Goal: Transaction & Acquisition: Book appointment/travel/reservation

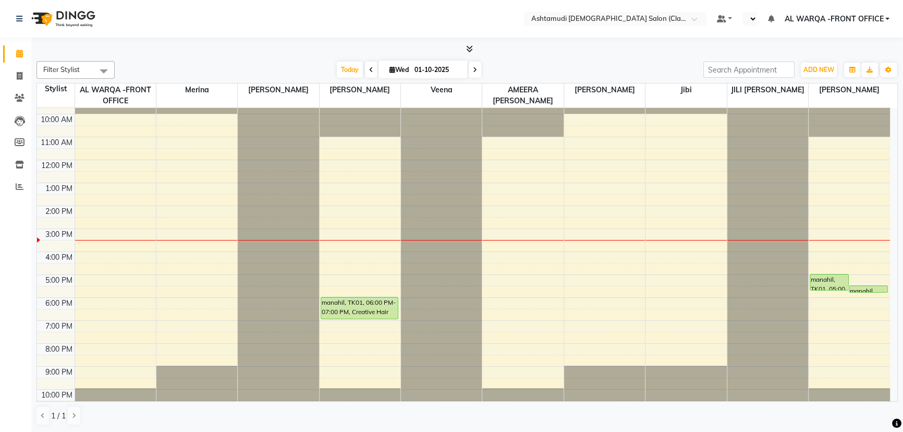
scroll to position [26, 0]
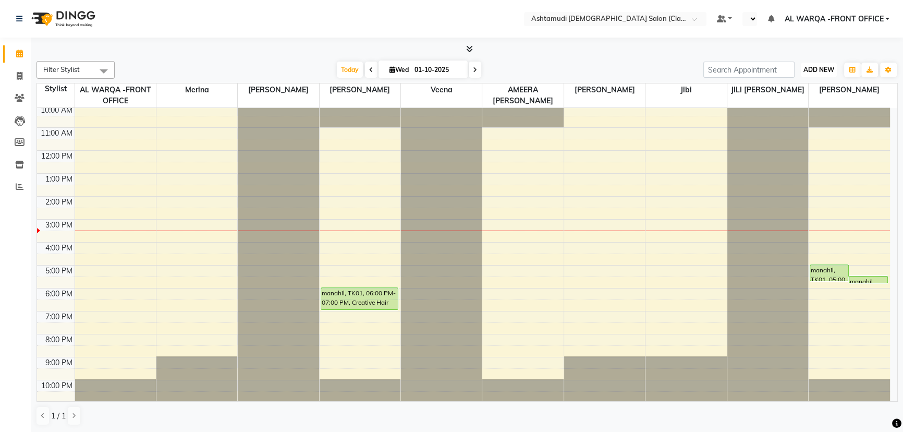
click at [825, 64] on button "ADD NEW Toggle Dropdown" at bounding box center [819, 70] width 36 height 15
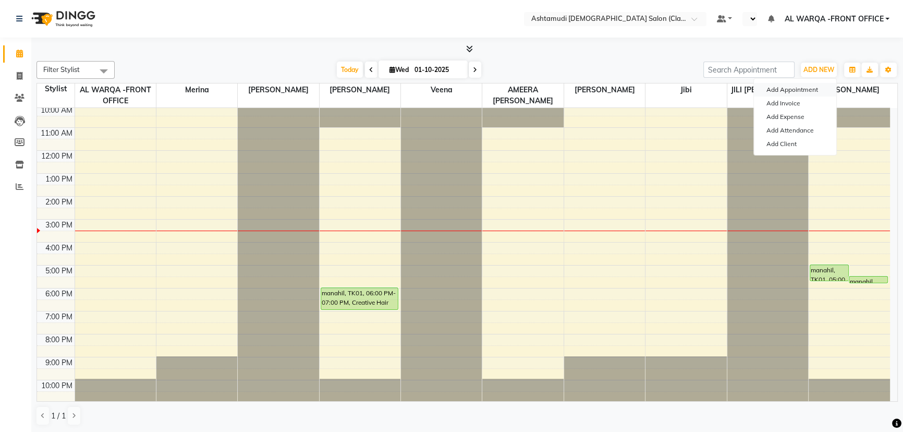
click at [800, 88] on button "Add Appointment" at bounding box center [795, 90] width 82 height 14
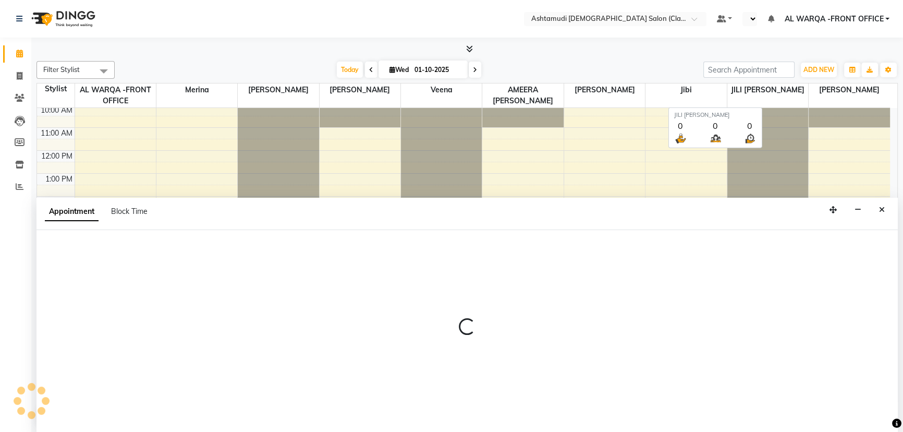
select select "tentative"
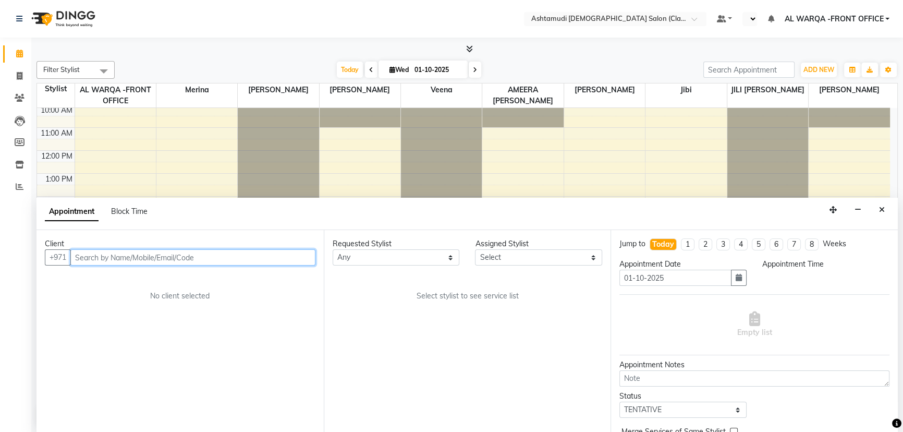
select select "600"
click at [228, 257] on input "text" at bounding box center [192, 257] width 245 height 16
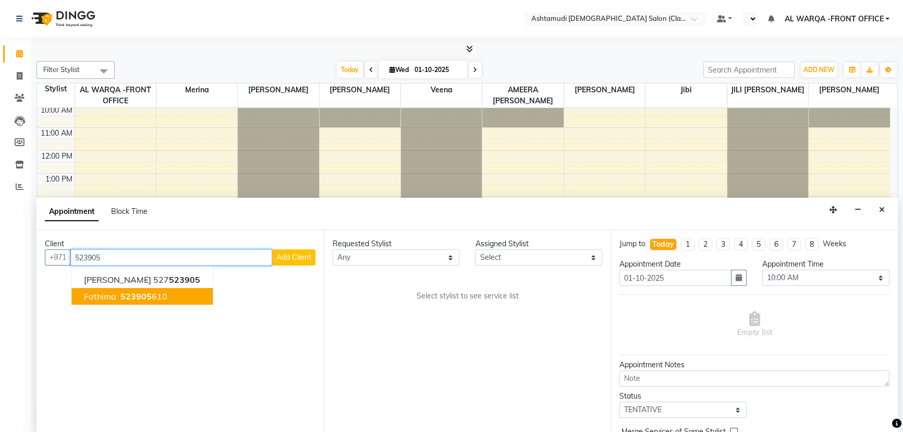
click at [156, 294] on ngb-highlight "523905 610" at bounding box center [142, 296] width 49 height 10
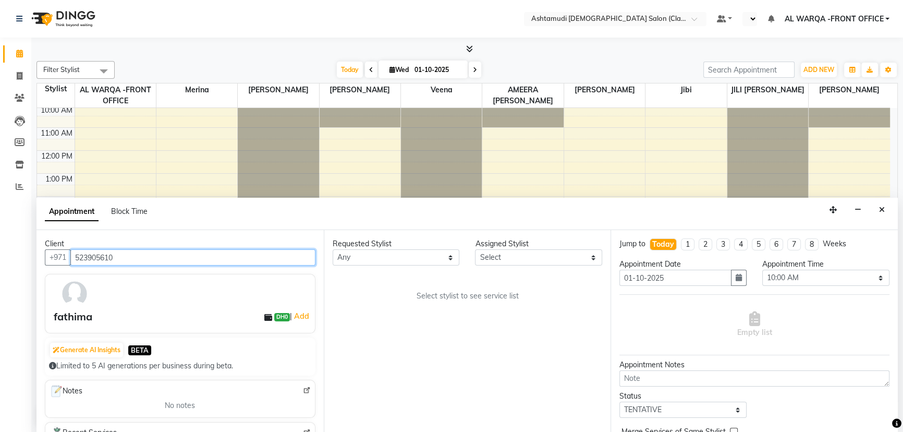
type input "523905610"
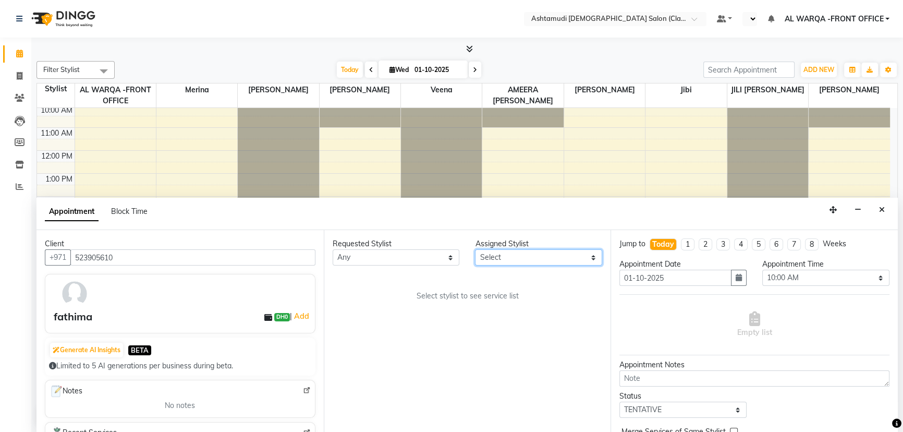
click at [532, 258] on select "Select AL WARQA -FRONT OFFICE AMEERA [PERSON_NAME] [PERSON_NAME] JILI [PERSON_N…" at bounding box center [538, 257] width 127 height 16
select select "88890"
click at [475, 249] on select "Select AL WARQA -FRONT OFFICE AMEERA [PERSON_NAME] [PERSON_NAME] JILI [PERSON_N…" at bounding box center [538, 257] width 127 height 16
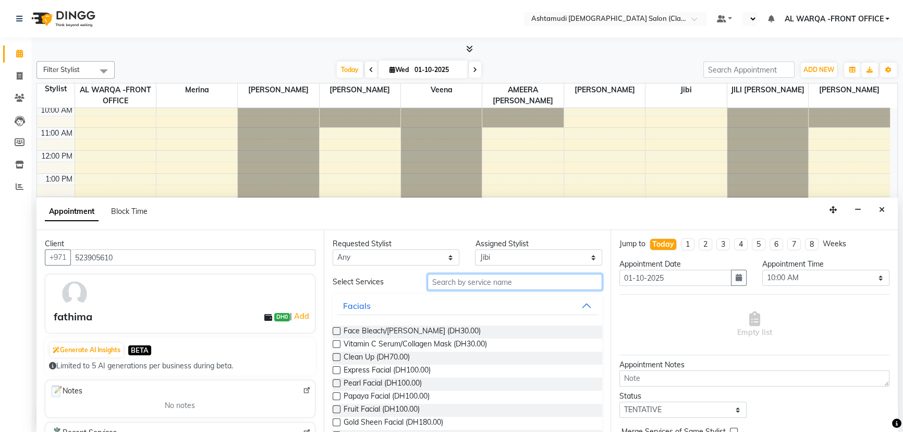
click at [480, 281] on input "text" at bounding box center [515, 282] width 175 height 16
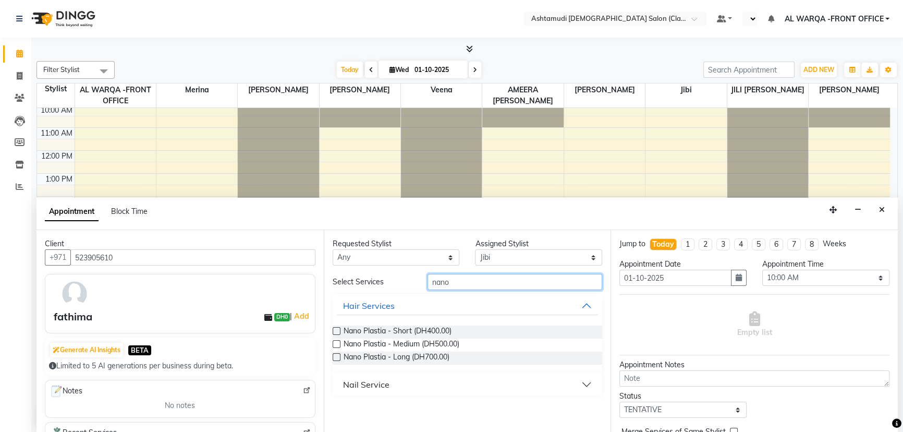
type input "nano"
drag, startPoint x: 332, startPoint y: 329, endPoint x: 484, endPoint y: 312, distance: 152.8
click at [349, 323] on div "Nano Plastia - Short (DH400.00) Nano Plastia - Medium (DH500.00) Nano Plastia -…" at bounding box center [468, 345] width 270 height 56
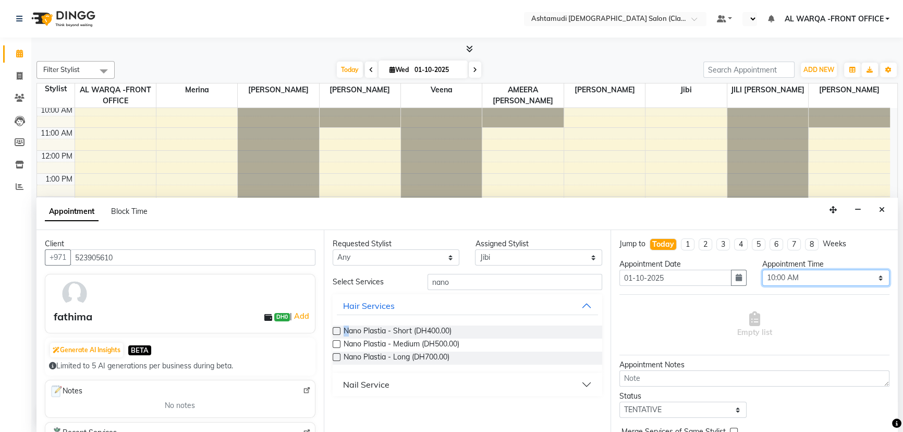
click at [795, 275] on select "Select 10:00 AM 10:30 AM 11:00 AM 11:30 AM 12:00 PM 12:30 PM 01:00 PM 01:30 PM …" at bounding box center [826, 278] width 127 height 16
select select "960"
click at [763, 270] on select "Select 10:00 AM 10:30 AM 11:00 AM 11:30 AM 12:00 PM 12:30 PM 01:00 PM 01:30 PM …" at bounding box center [826, 278] width 127 height 16
click at [336, 332] on label at bounding box center [337, 331] width 8 height 8
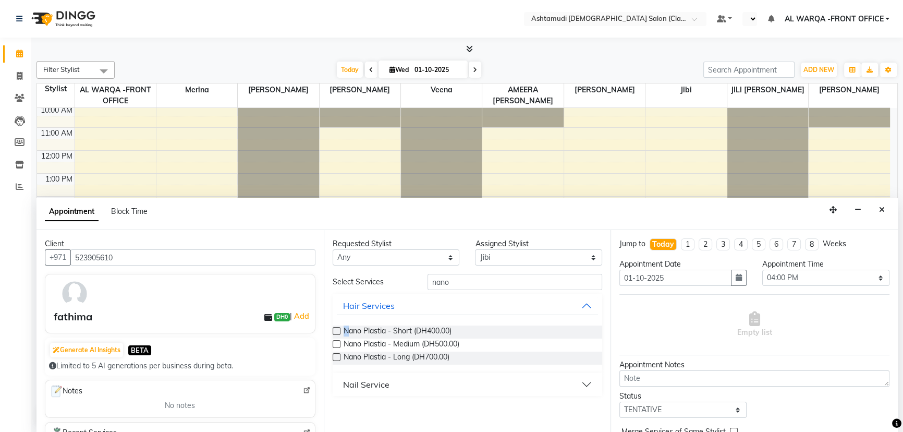
click at [336, 332] on input "checkbox" at bounding box center [336, 332] width 7 height 7
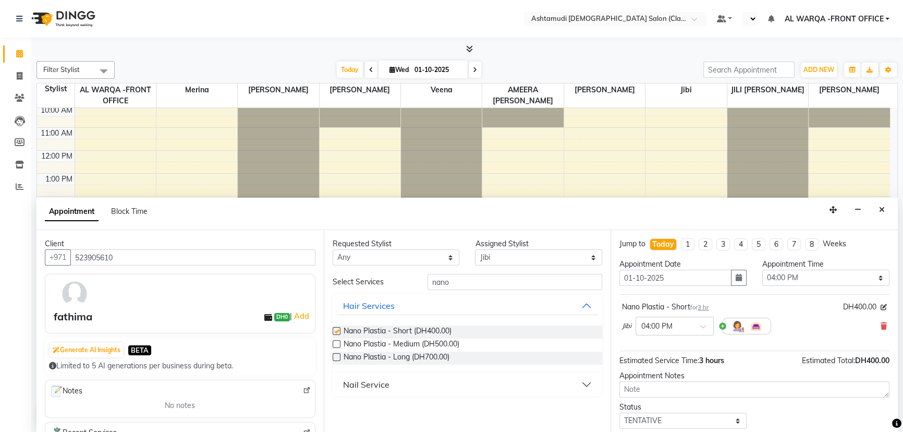
checkbox input "false"
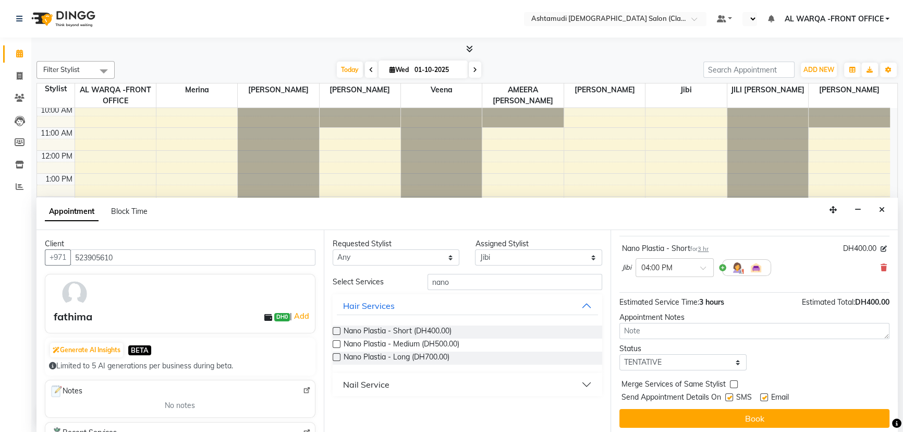
scroll to position [62, 0]
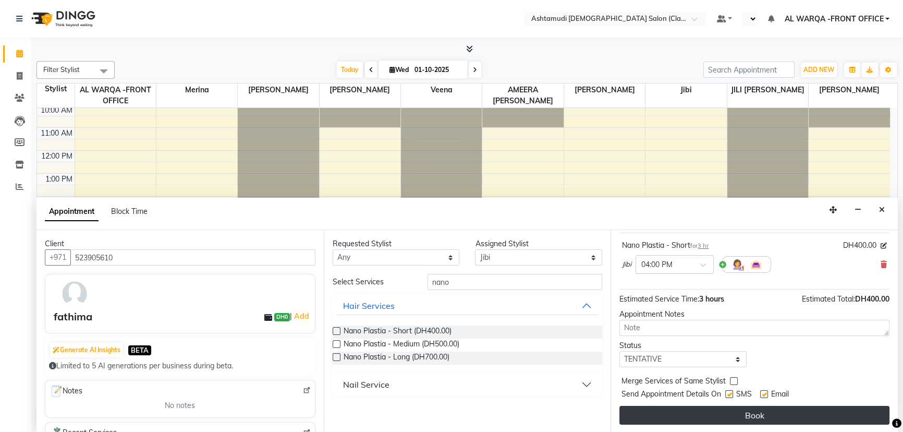
click at [780, 416] on button "Book" at bounding box center [755, 415] width 270 height 19
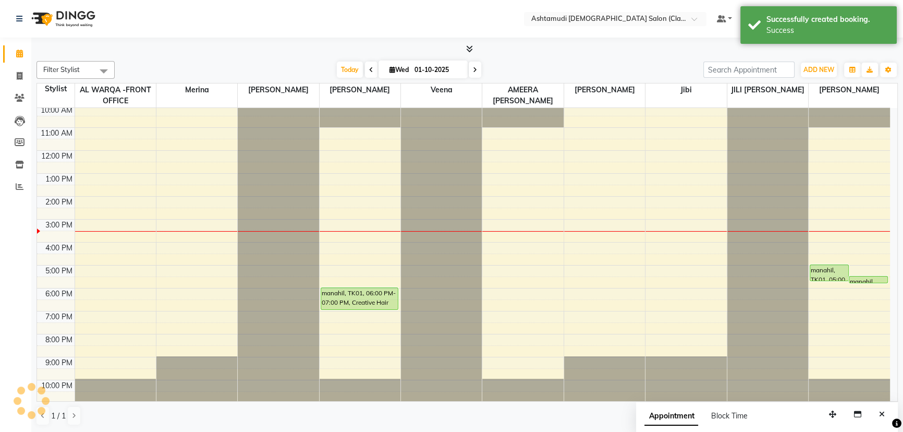
scroll to position [0, 0]
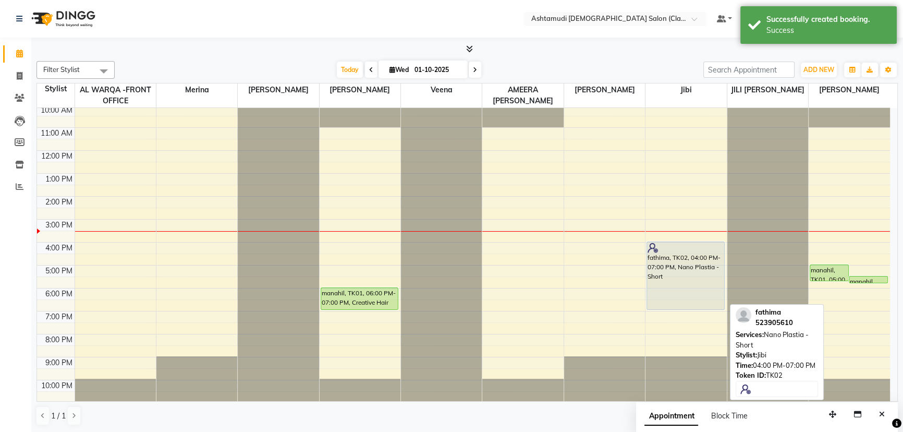
click at [701, 271] on div "fathima, TK02, 04:00 PM-07:00 PM, Nano Plastia - Short" at bounding box center [685, 275] width 77 height 67
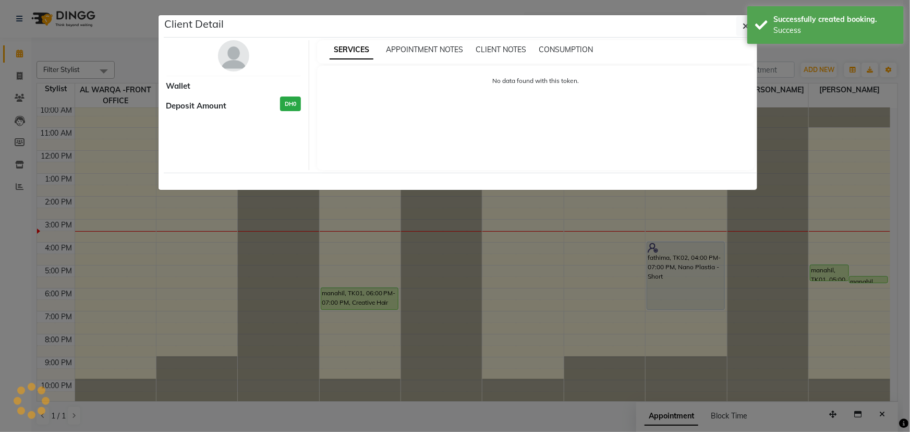
select select "7"
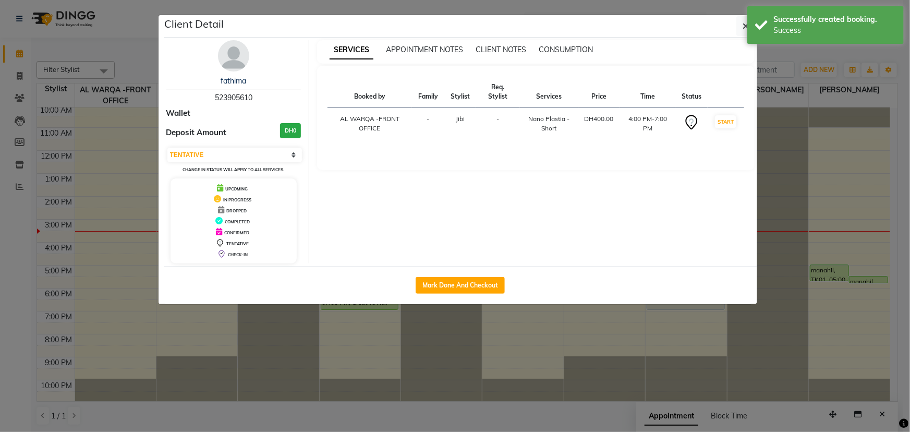
drag, startPoint x: 211, startPoint y: 96, endPoint x: 261, endPoint y: 99, distance: 50.1
click at [261, 99] on div "fathima 523905610" at bounding box center [233, 90] width 135 height 28
copy span "523905610"
click at [138, 156] on ngb-modal-window "Client Detail fathima 523905610 Wallet Deposit Amount DH0 Select IN SERVICE CON…" at bounding box center [455, 216] width 910 height 432
